Goal: Task Accomplishment & Management: Complete application form

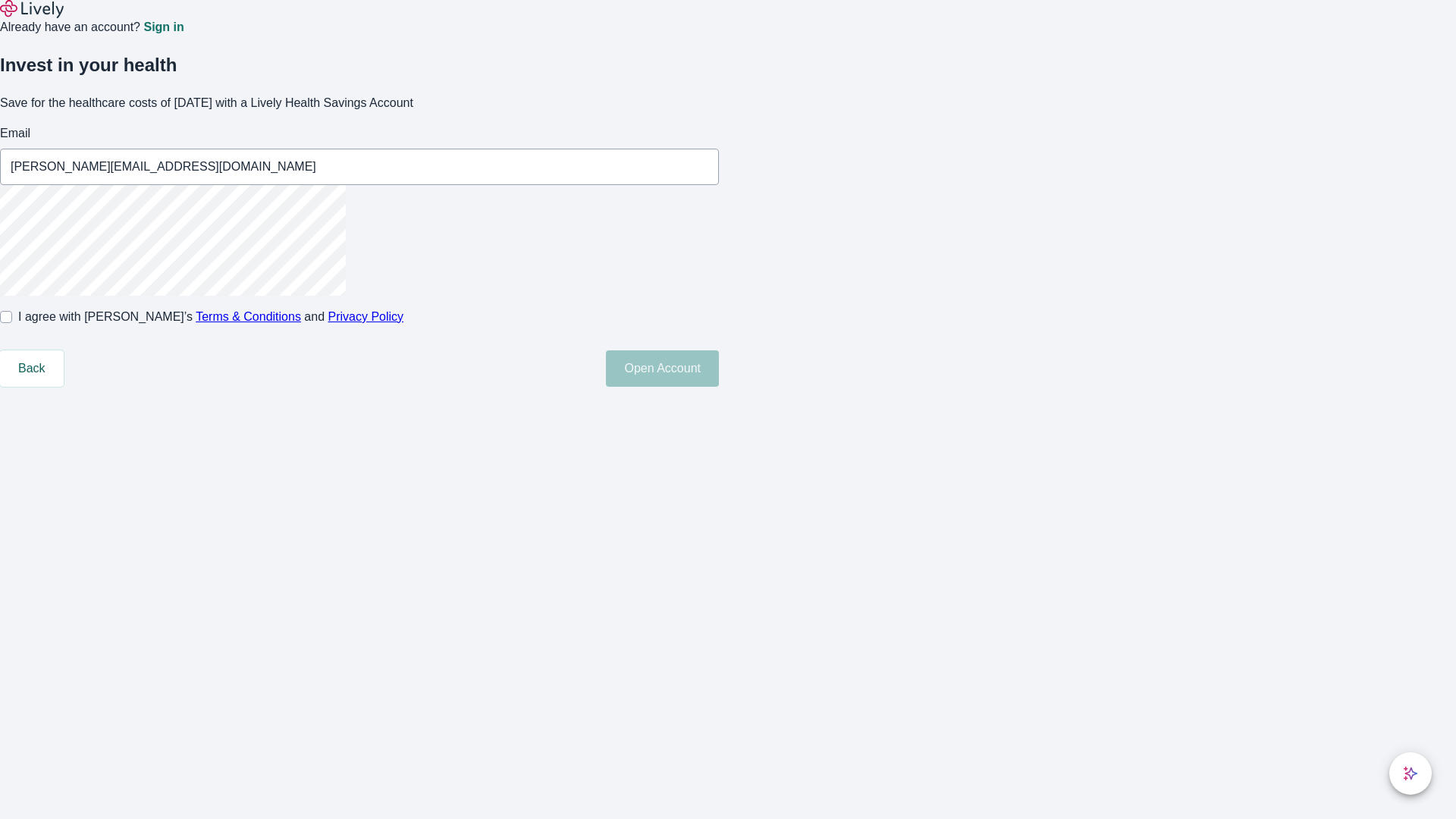
click at [12, 323] on input "I agree with Lively’s Terms & Conditions and Privacy Policy" at bounding box center [6, 317] width 12 height 12
checkbox input "true"
click at [719, 387] on button "Open Account" at bounding box center [662, 368] width 113 height 36
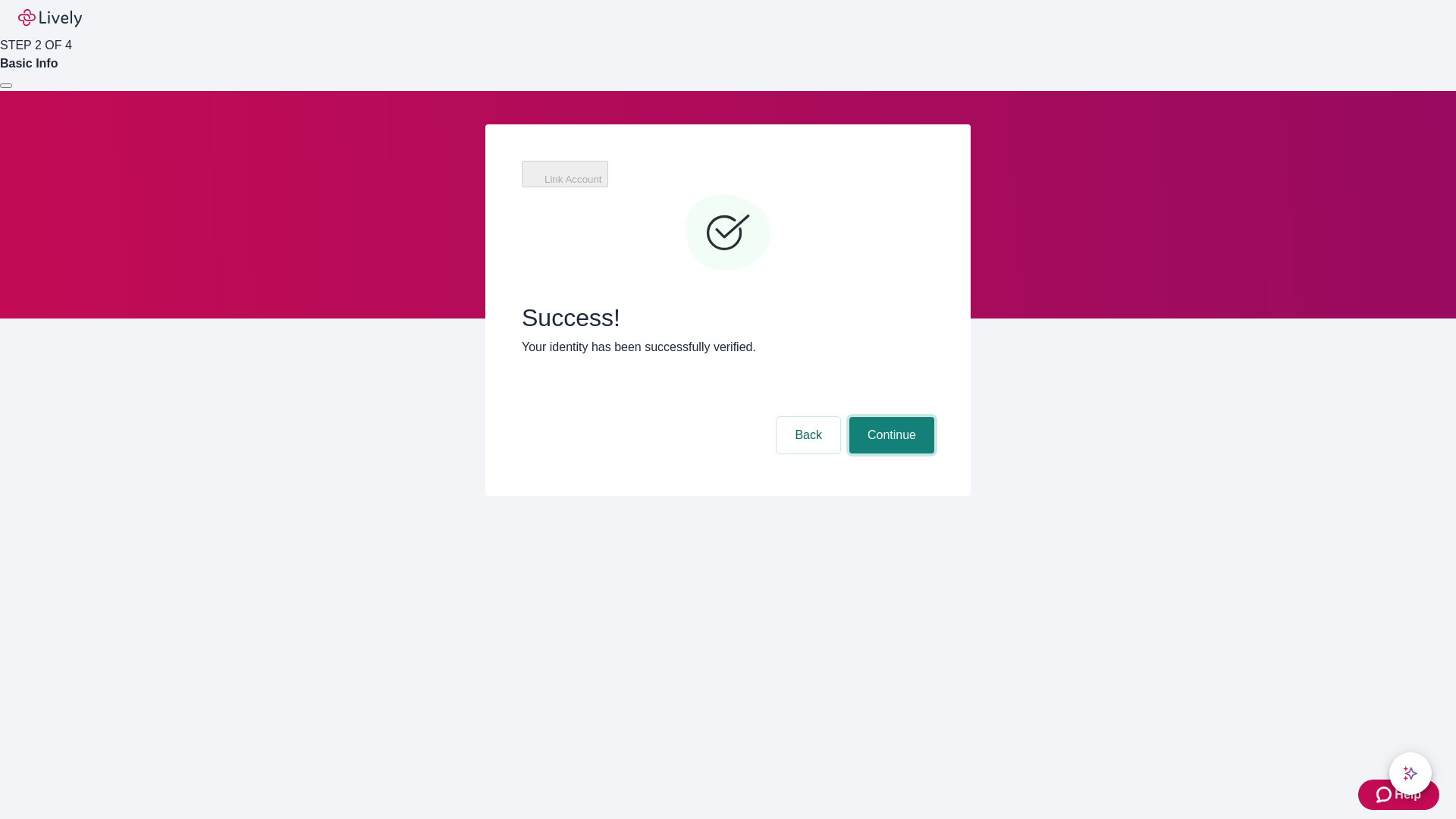
click at [890, 417] on button "Continue" at bounding box center [891, 435] width 85 height 36
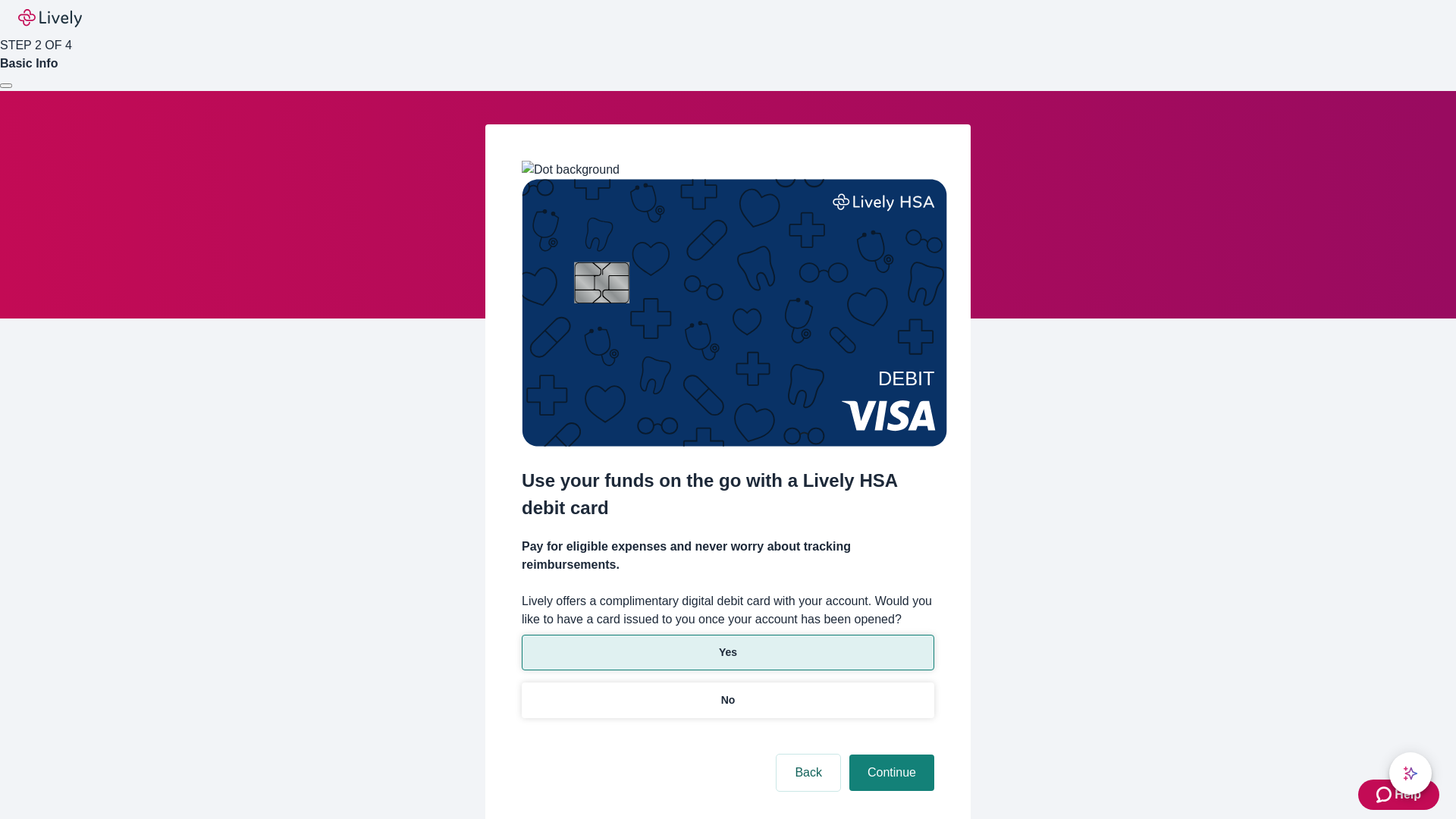
click at [728, 645] on p "Yes" at bounding box center [728, 653] width 19 height 16
click at [890, 755] on button "Continue" at bounding box center [891, 773] width 85 height 36
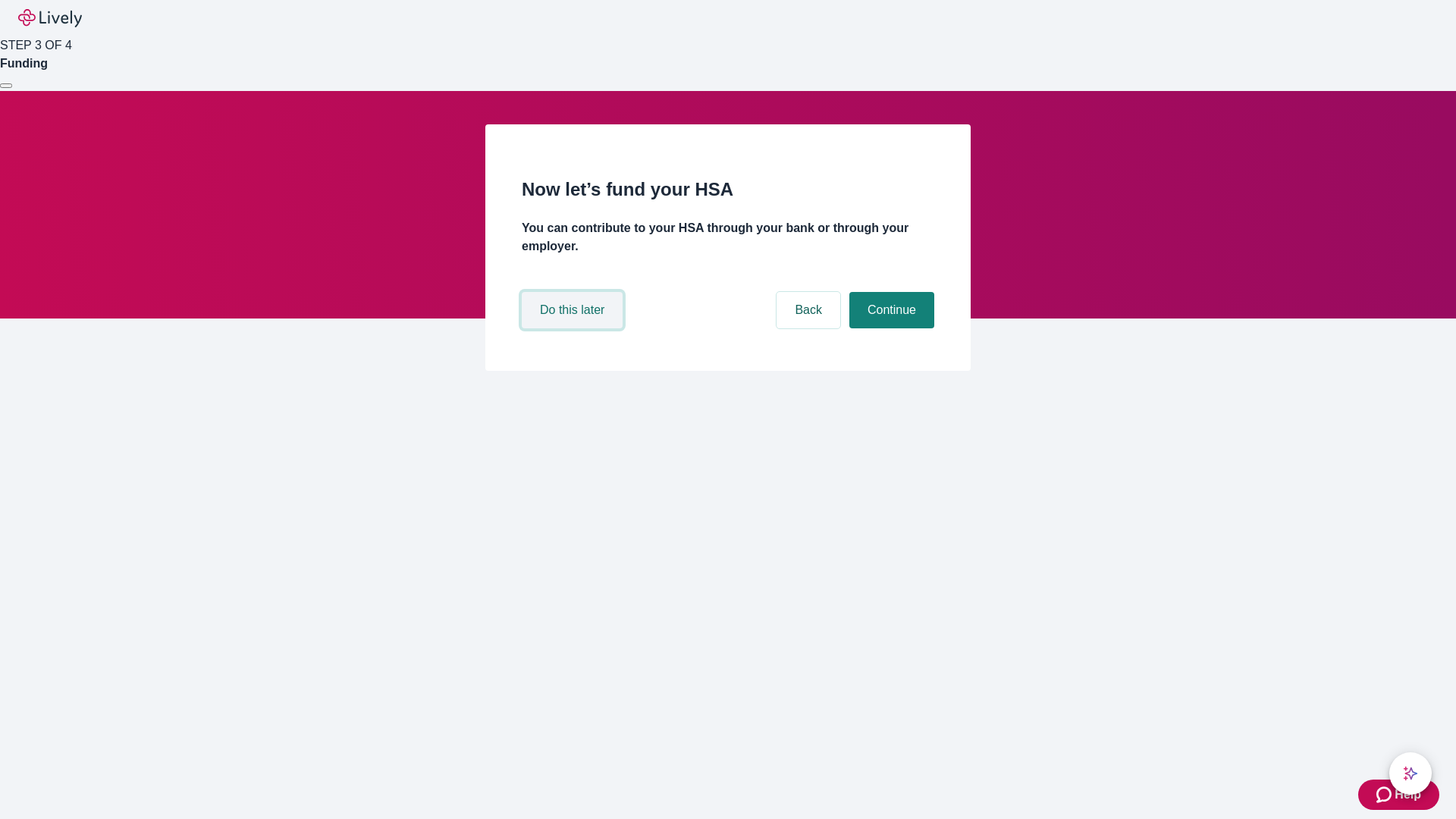
click at [574, 328] on button "Do this later" at bounding box center [571, 309] width 101 height 36
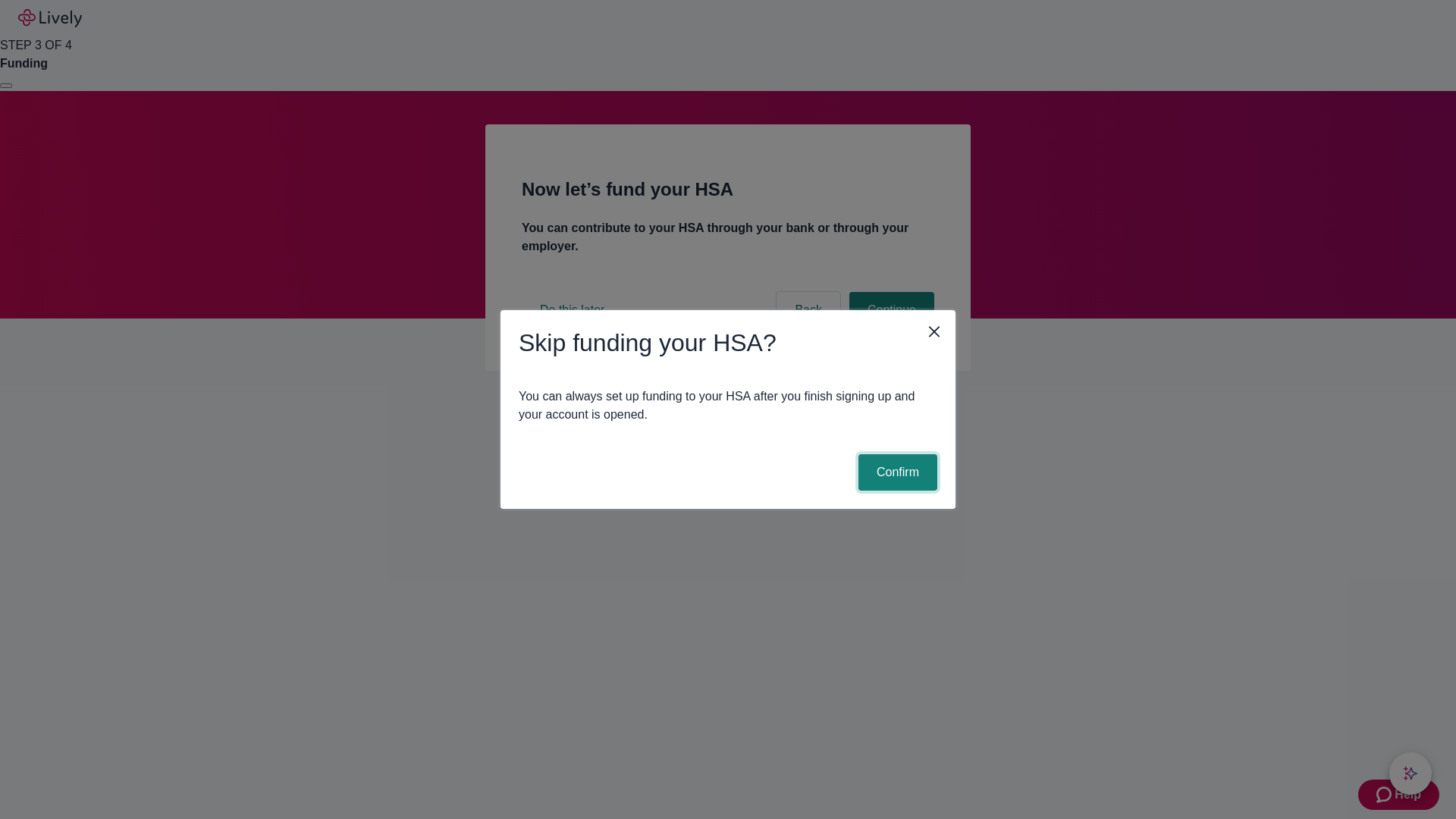
click at [895, 472] on button "Confirm" at bounding box center [897, 472] width 79 height 36
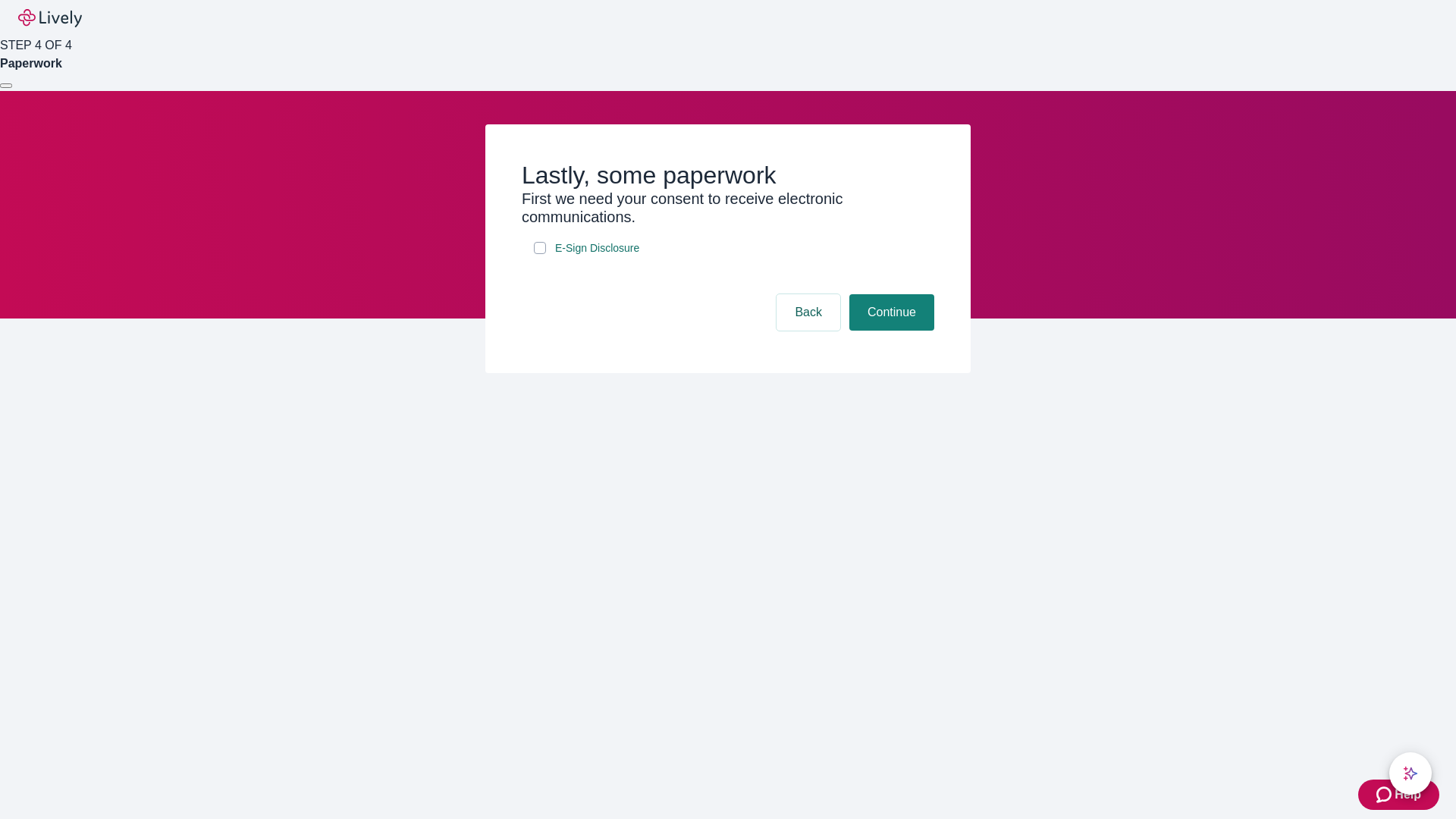
click at [540, 254] on input "E-Sign Disclosure" at bounding box center [540, 247] width 12 height 12
checkbox input "true"
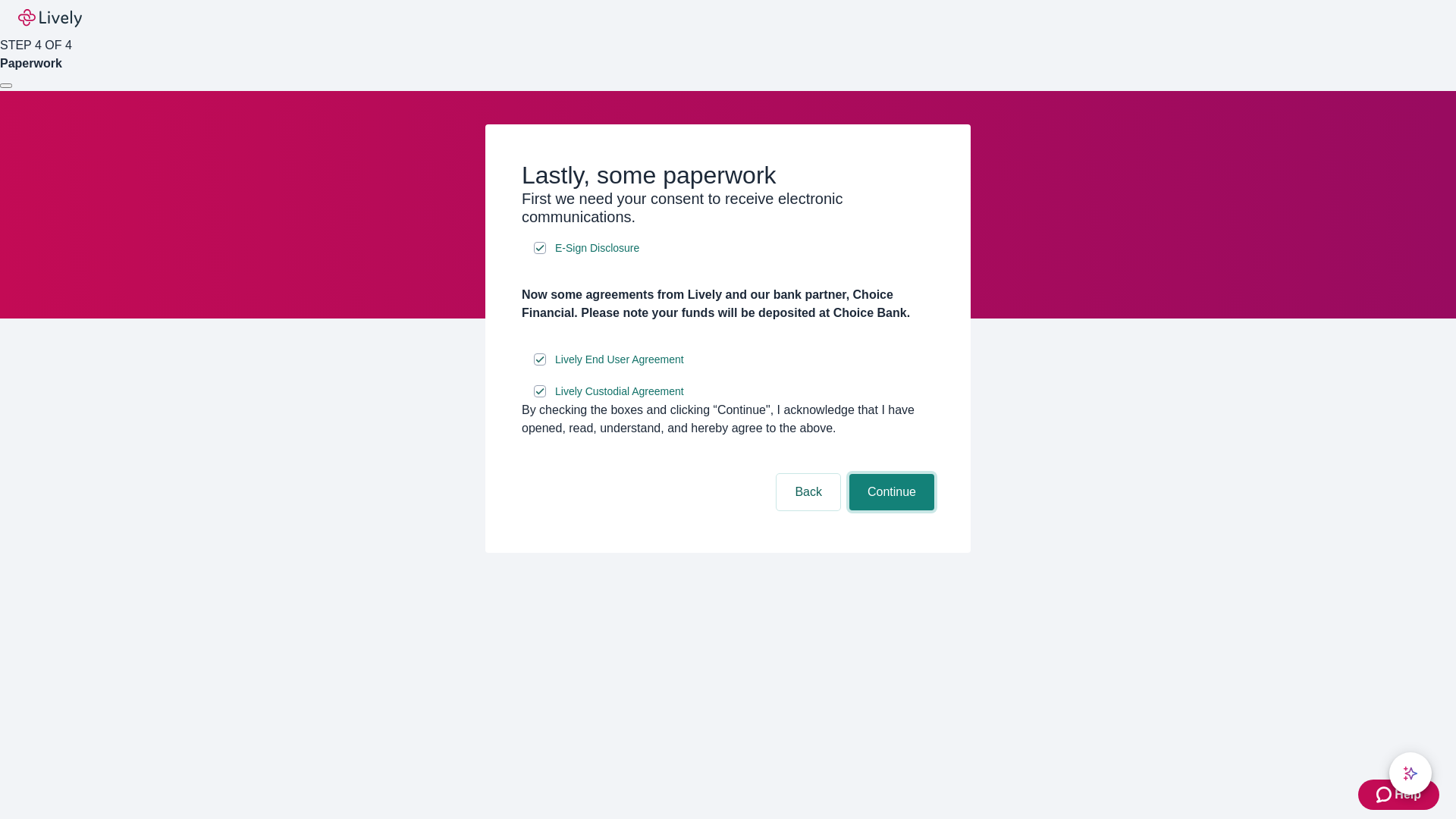
click at [890, 511] on button "Continue" at bounding box center [891, 492] width 85 height 36
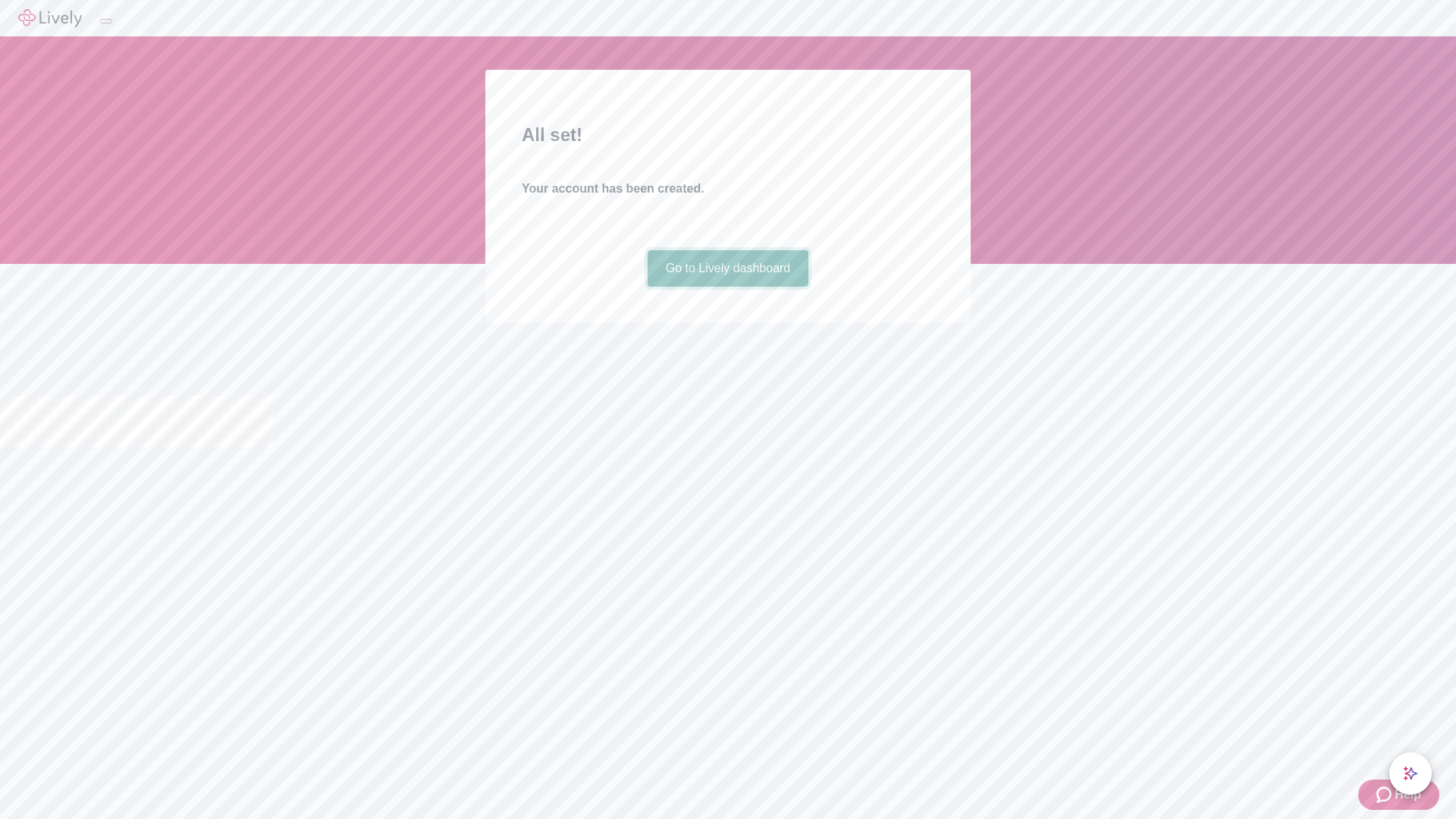
click at [728, 287] on link "Go to Lively dashboard" at bounding box center [728, 268] width 162 height 36
